Goal: Task Accomplishment & Management: Manage account settings

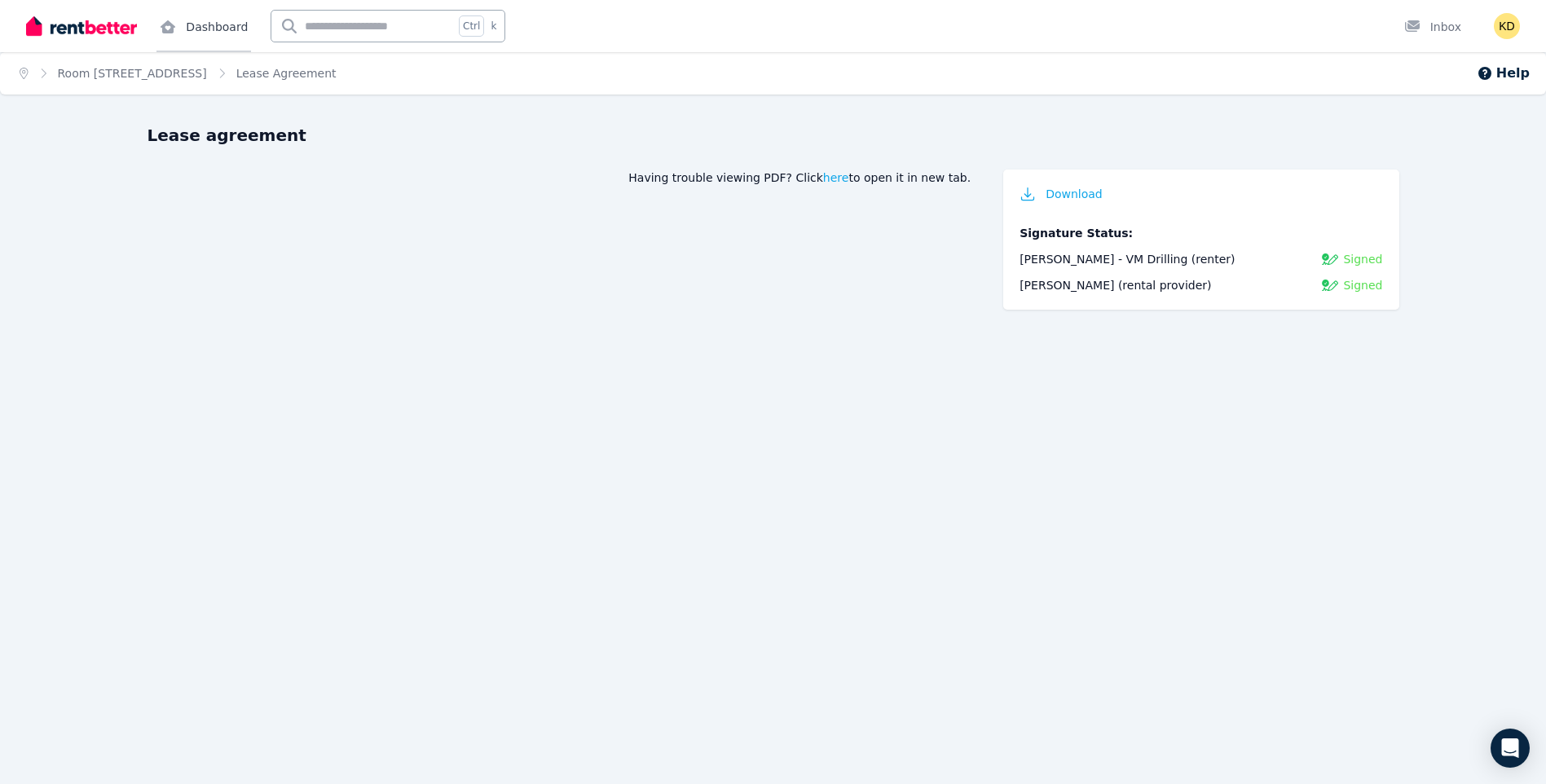
click at [195, 30] on link "Dashboard" at bounding box center [203, 26] width 95 height 52
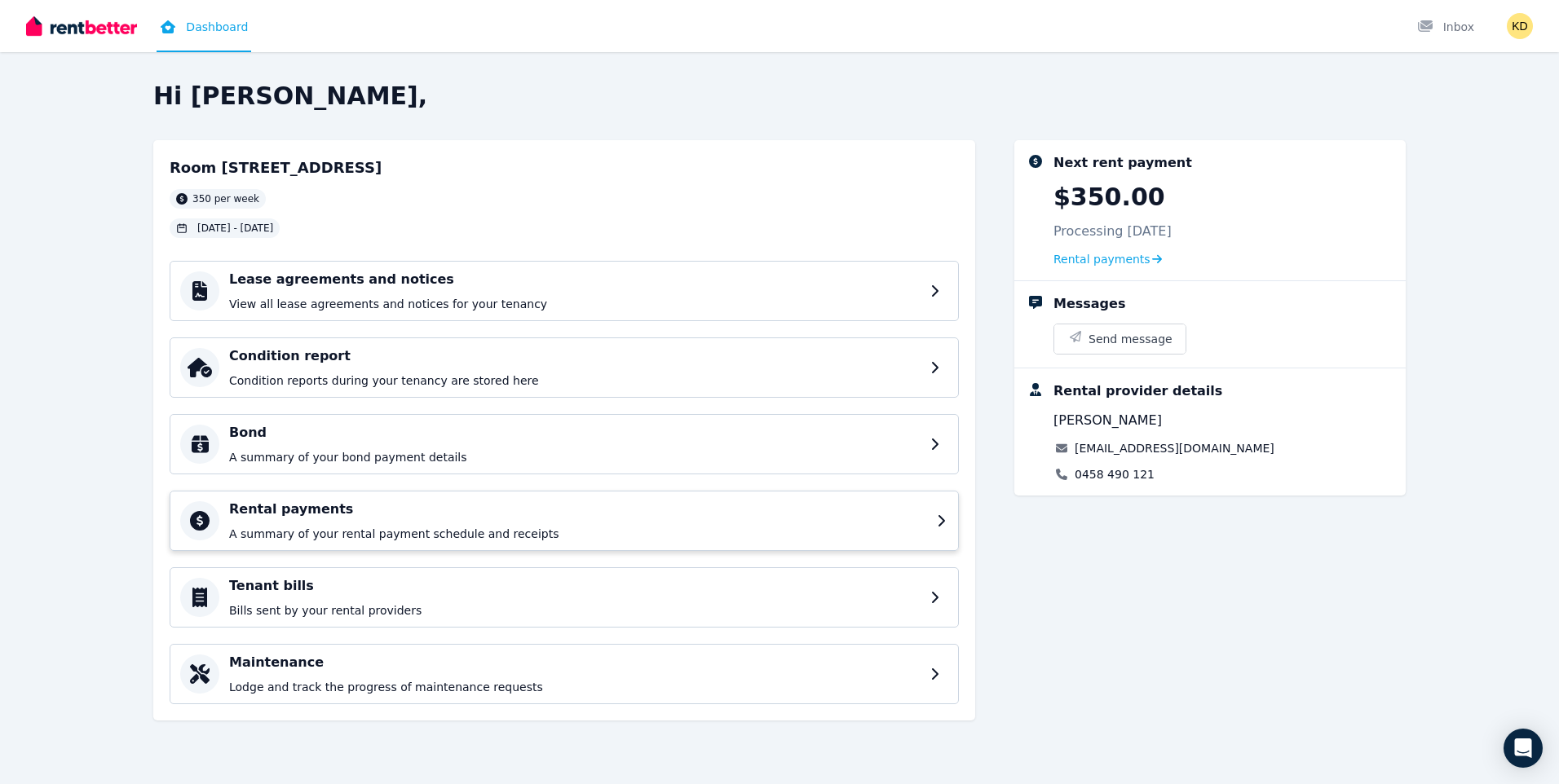
click at [406, 526] on p "A summary of your rental payment schedule and receipts" at bounding box center [577, 533] width 698 height 16
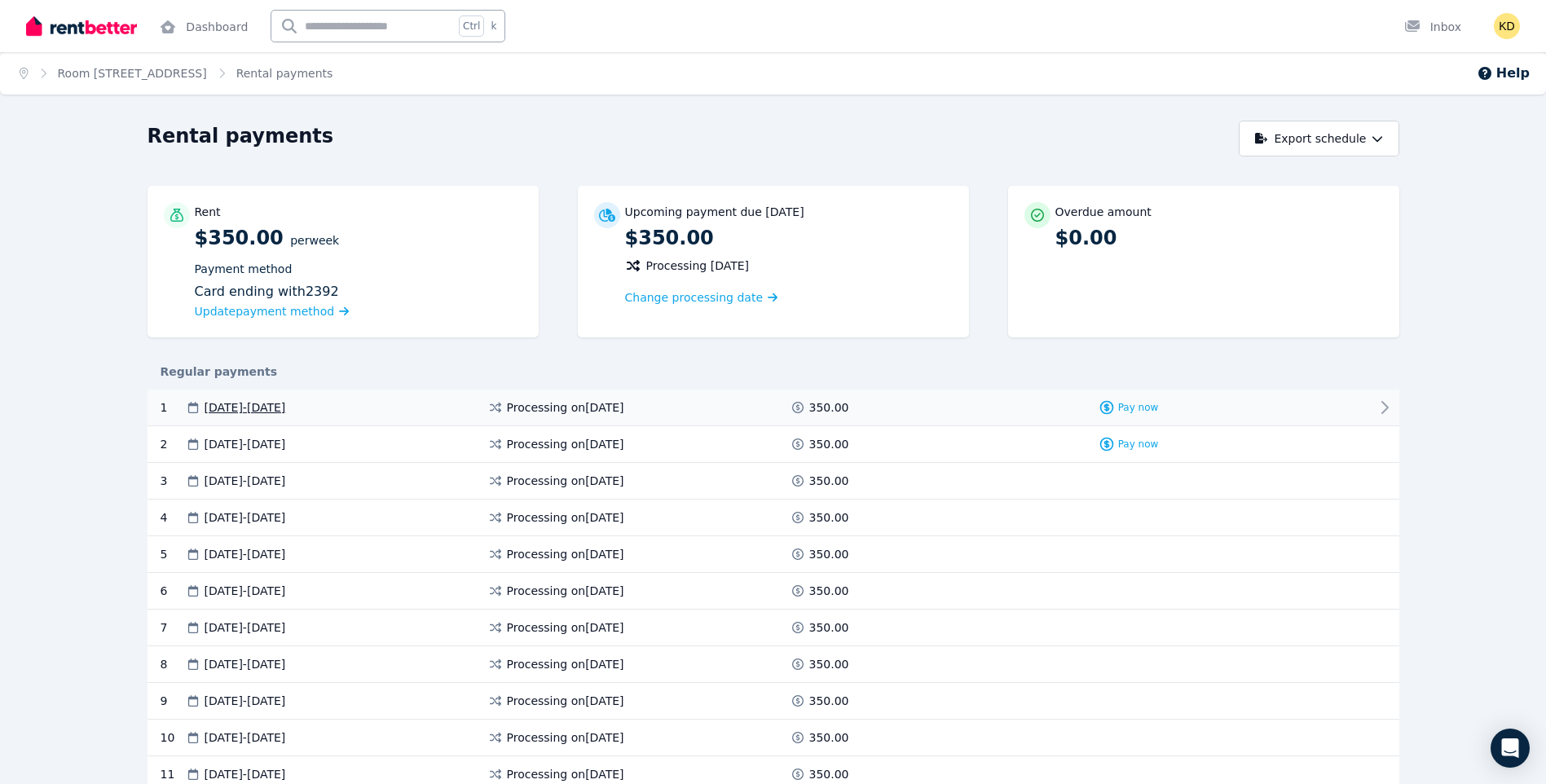
click at [1266, 406] on div "Pay now" at bounding box center [1129, 407] width 287 height 16
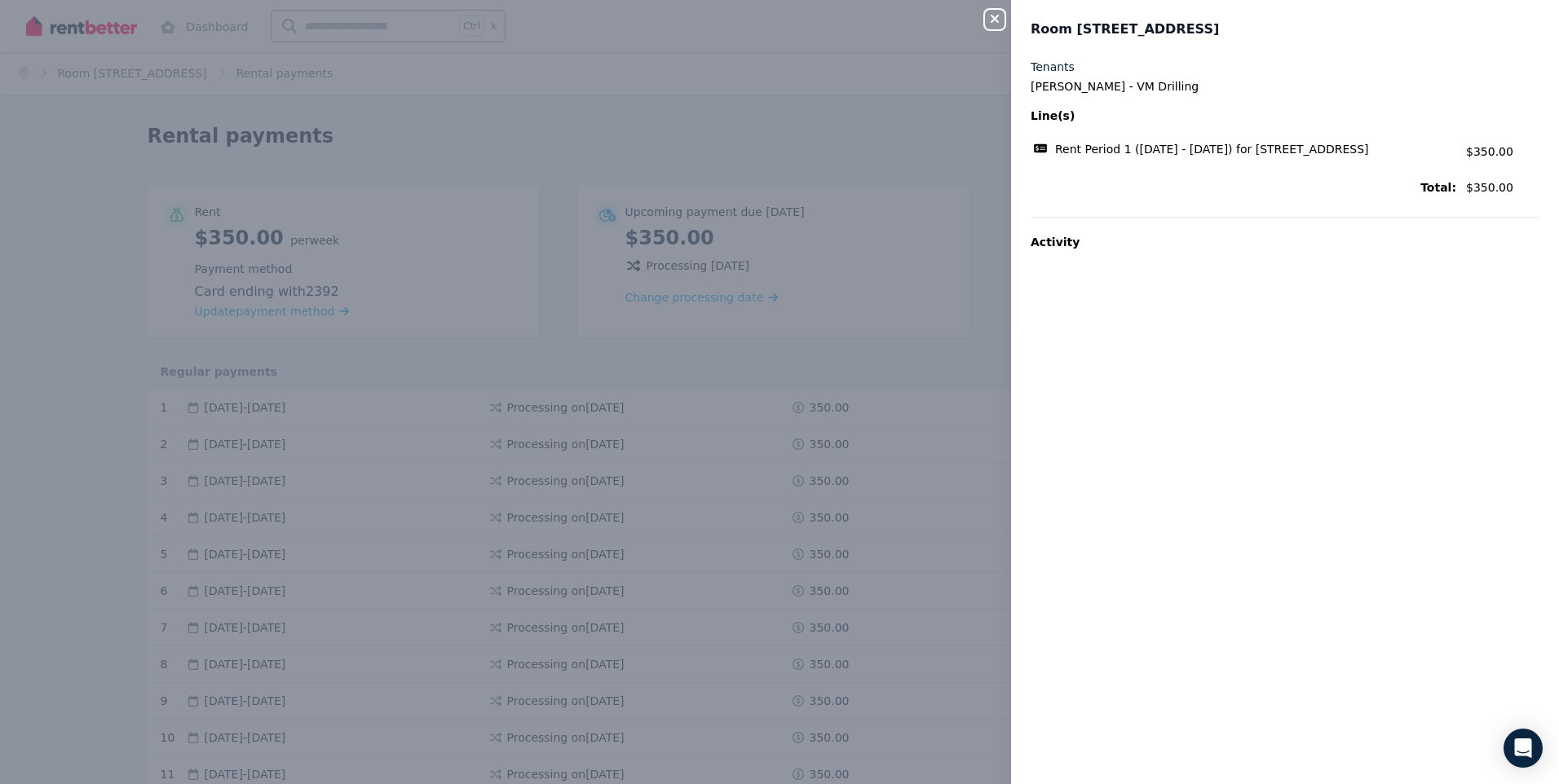
click at [944, 318] on div "Close panel Room 1, 10A Addis Street, Lamington Tenants Karl Donders - VM Drill…" at bounding box center [780, 392] width 1559 height 784
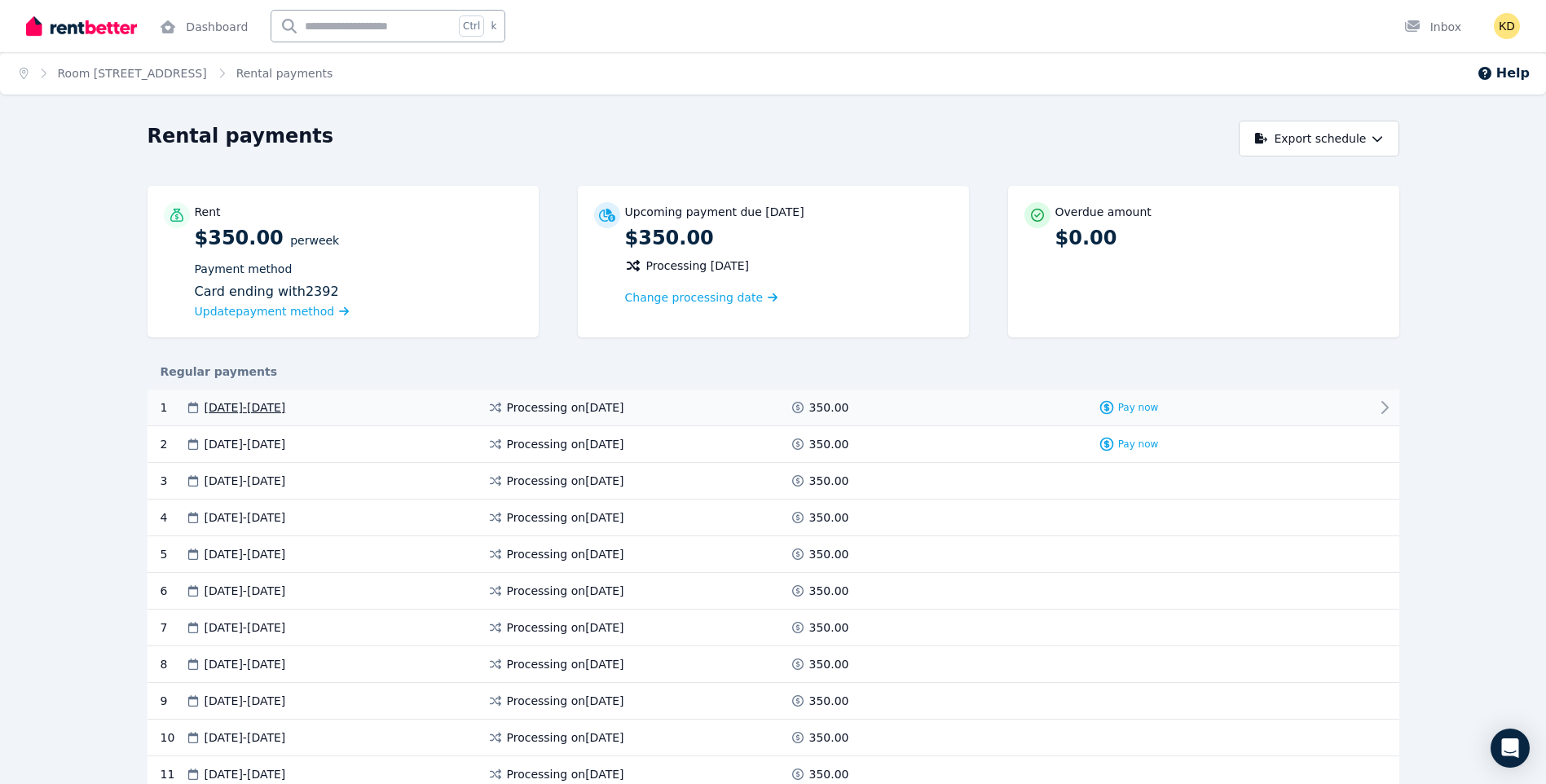
click at [1375, 406] on icon at bounding box center [1384, 408] width 19 height 19
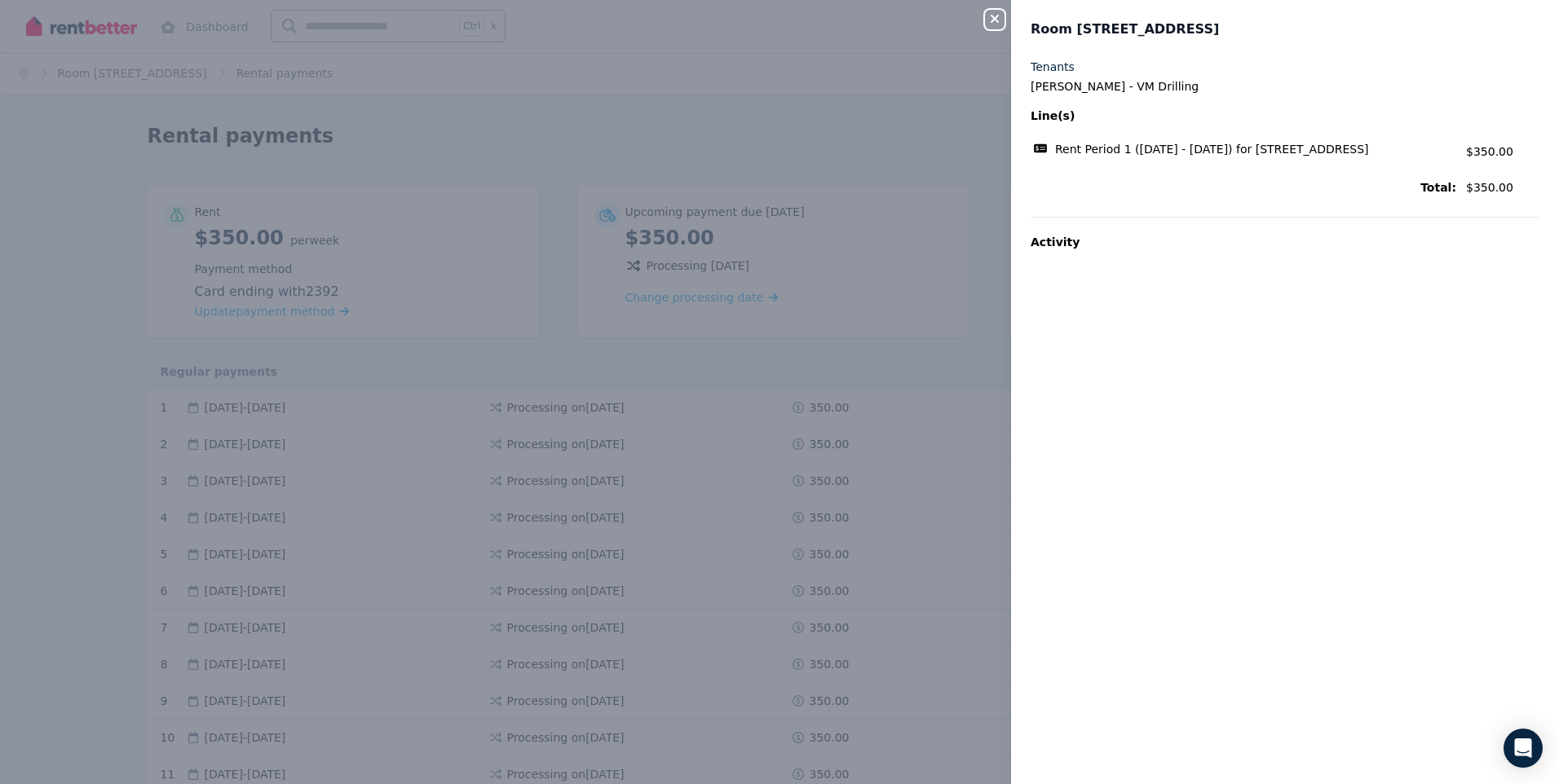
click at [884, 316] on div "Close panel Room 1, 10A Addis Street, Lamington Tenants Karl Donders - VM Drill…" at bounding box center [780, 392] width 1559 height 784
